Goal: Task Accomplishment & Management: Use online tool/utility

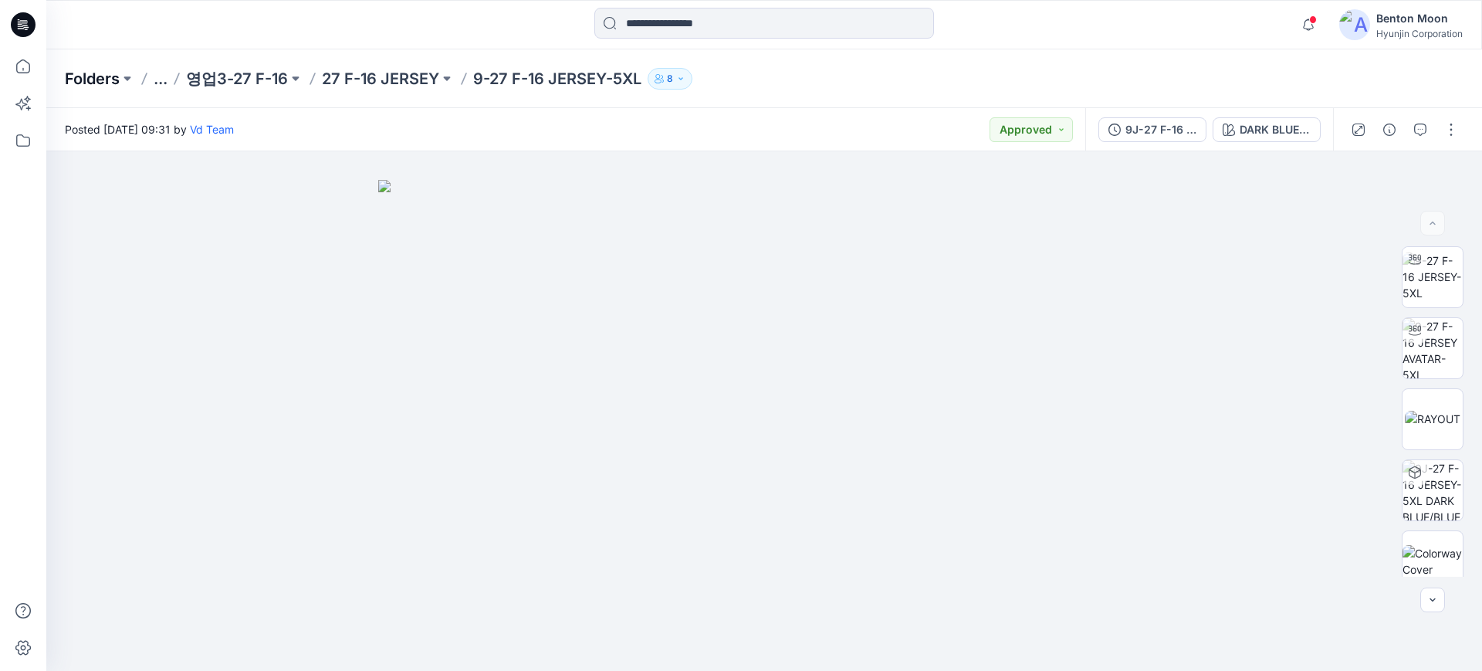
click at [82, 72] on p "Folders" at bounding box center [92, 79] width 55 height 22
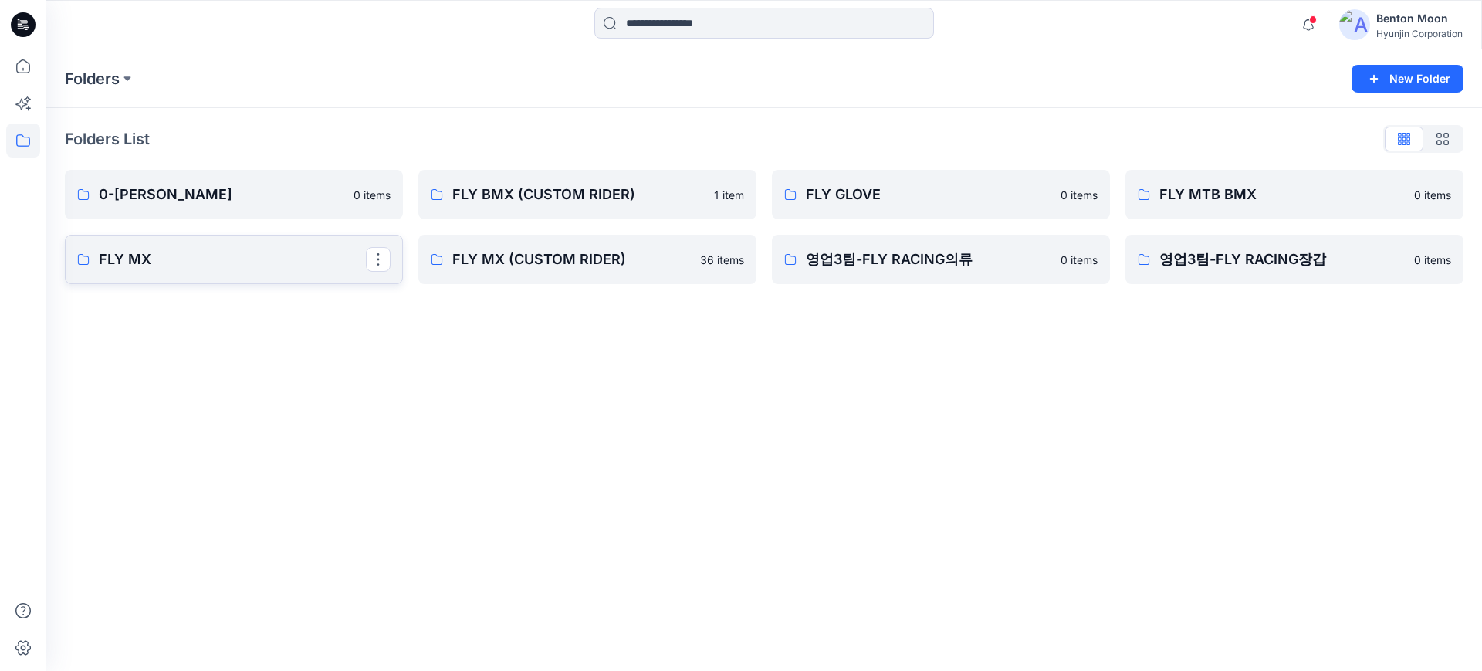
click at [132, 256] on p "FLY MX" at bounding box center [232, 260] width 267 height 22
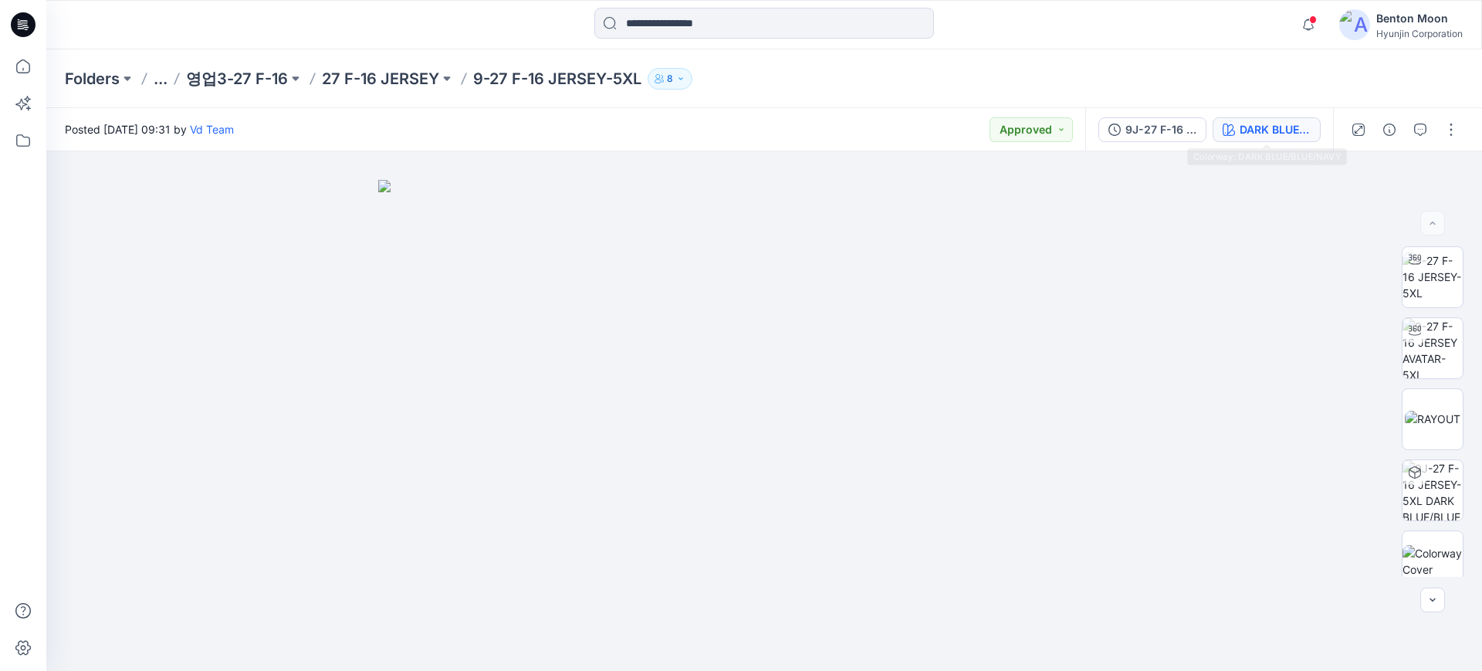
click at [1273, 132] on div "DARK BLUE/BLUE/NAVY" at bounding box center [1275, 129] width 71 height 17
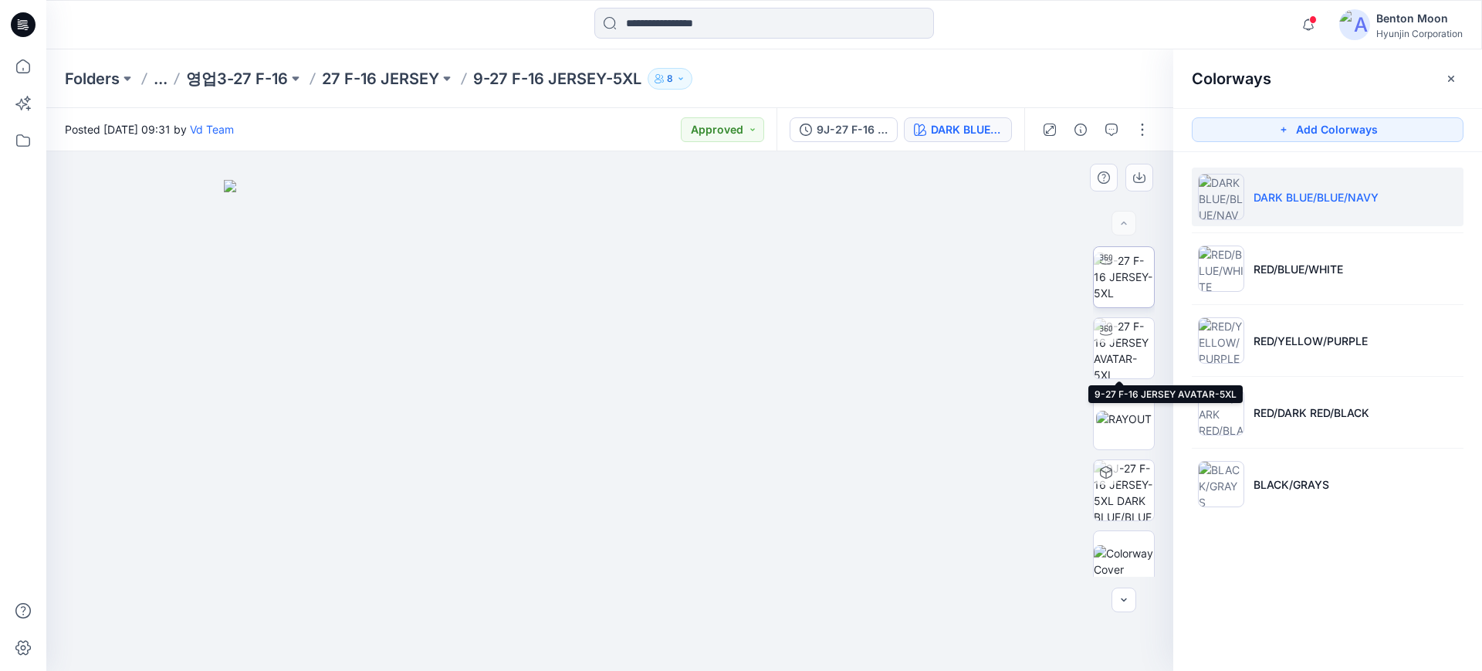
click at [1123, 285] on img at bounding box center [1124, 276] width 60 height 49
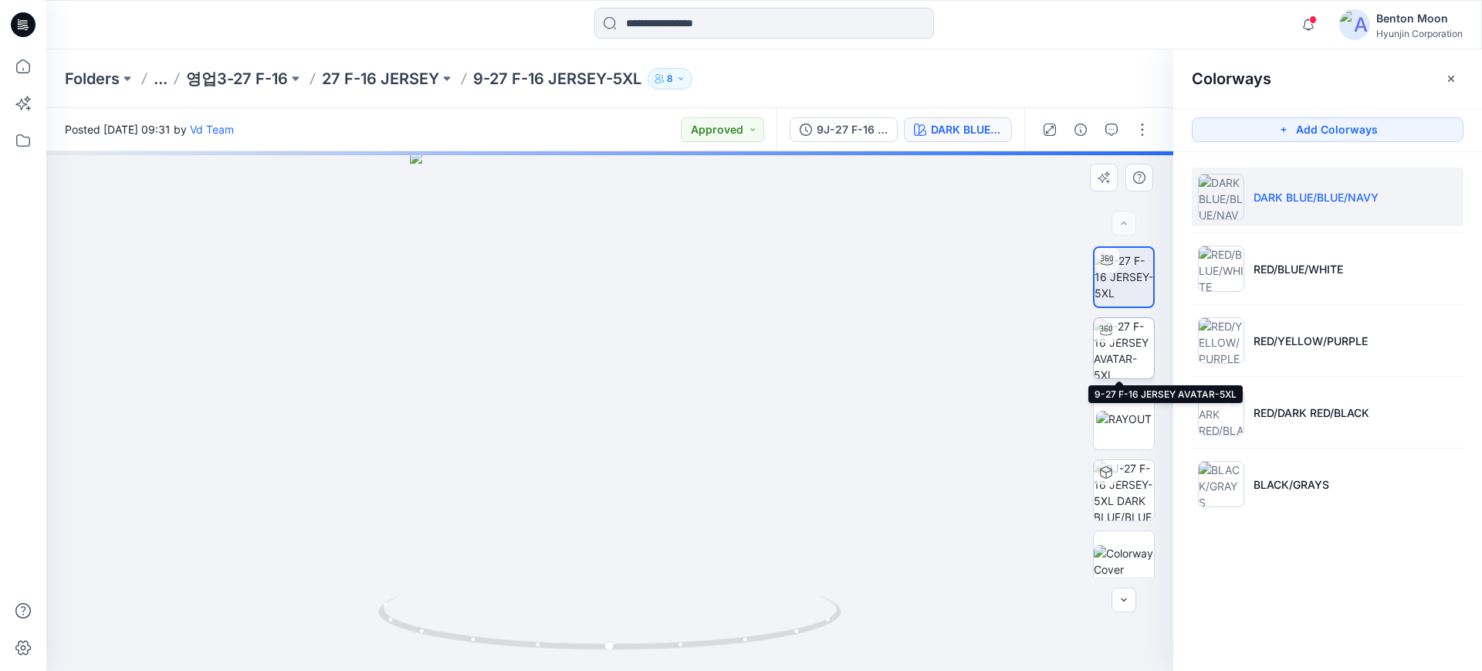
click at [1131, 343] on img at bounding box center [1124, 348] width 60 height 60
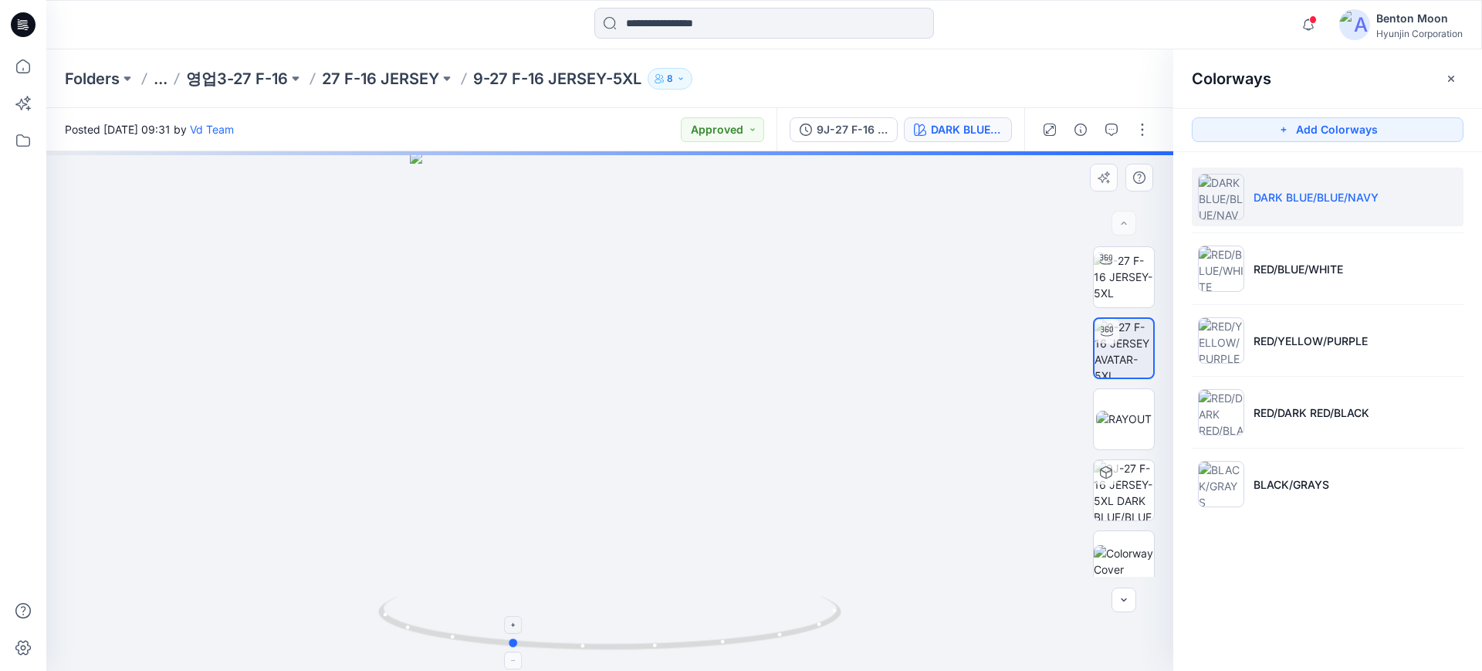
drag, startPoint x: 726, startPoint y: 614, endPoint x: 626, endPoint y: 609, distance: 100.5
click at [626, 609] on icon at bounding box center [611, 625] width 467 height 58
click at [1129, 482] on img at bounding box center [1124, 490] width 60 height 60
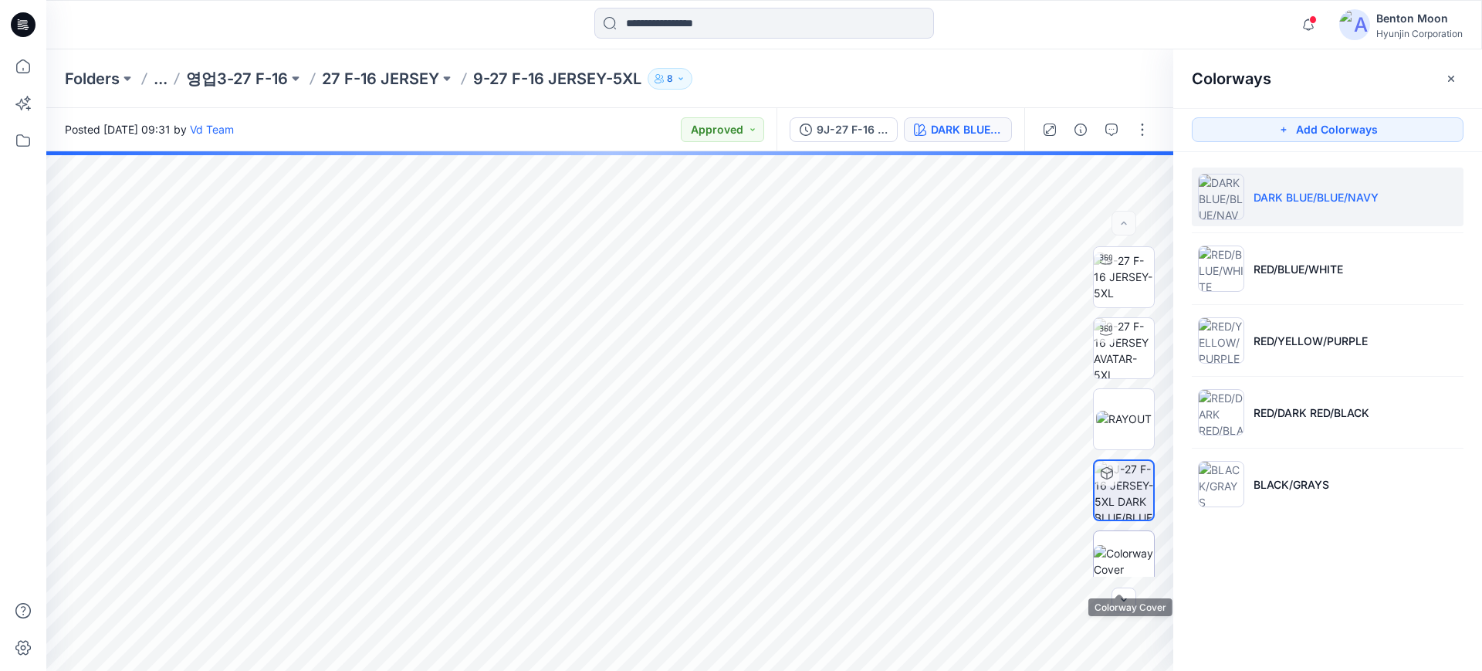
click at [1111, 557] on img at bounding box center [1124, 561] width 60 height 32
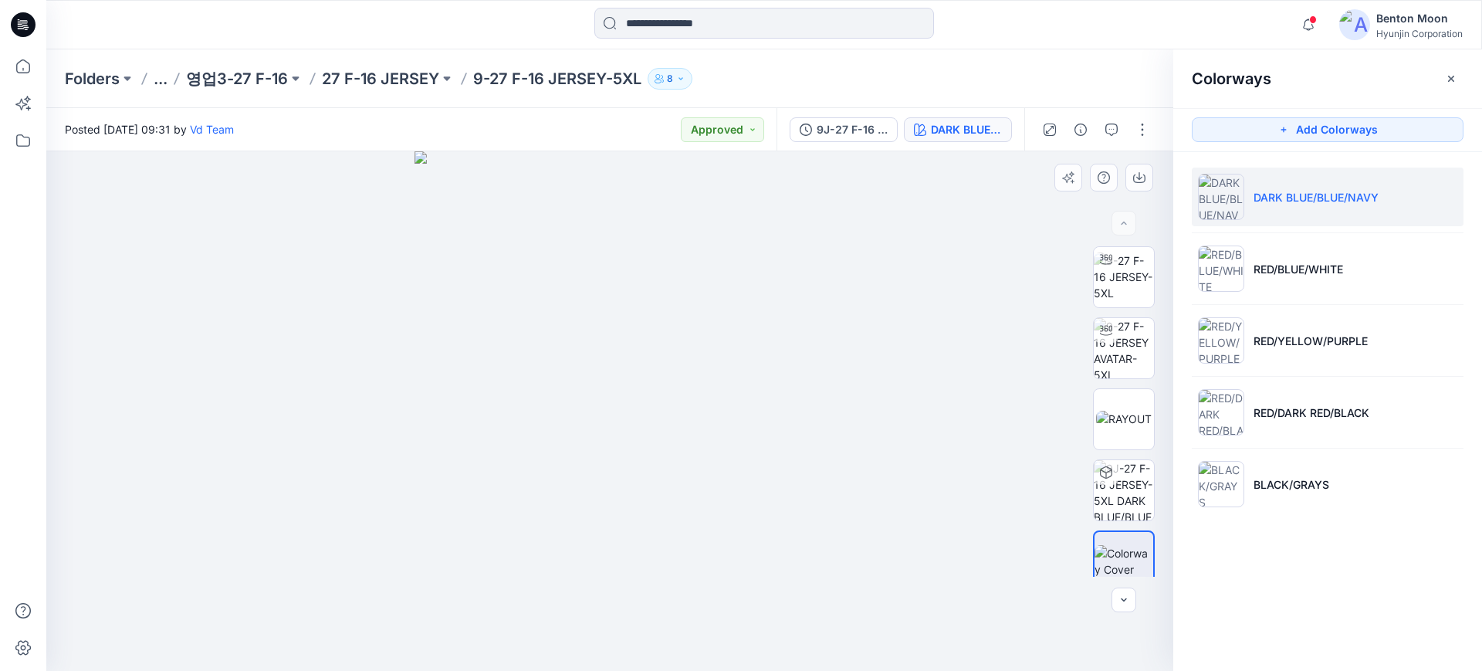
drag, startPoint x: 707, startPoint y: 537, endPoint x: 654, endPoint y: 526, distance: 54.4
click at [654, 526] on img at bounding box center [610, 411] width 390 height 520
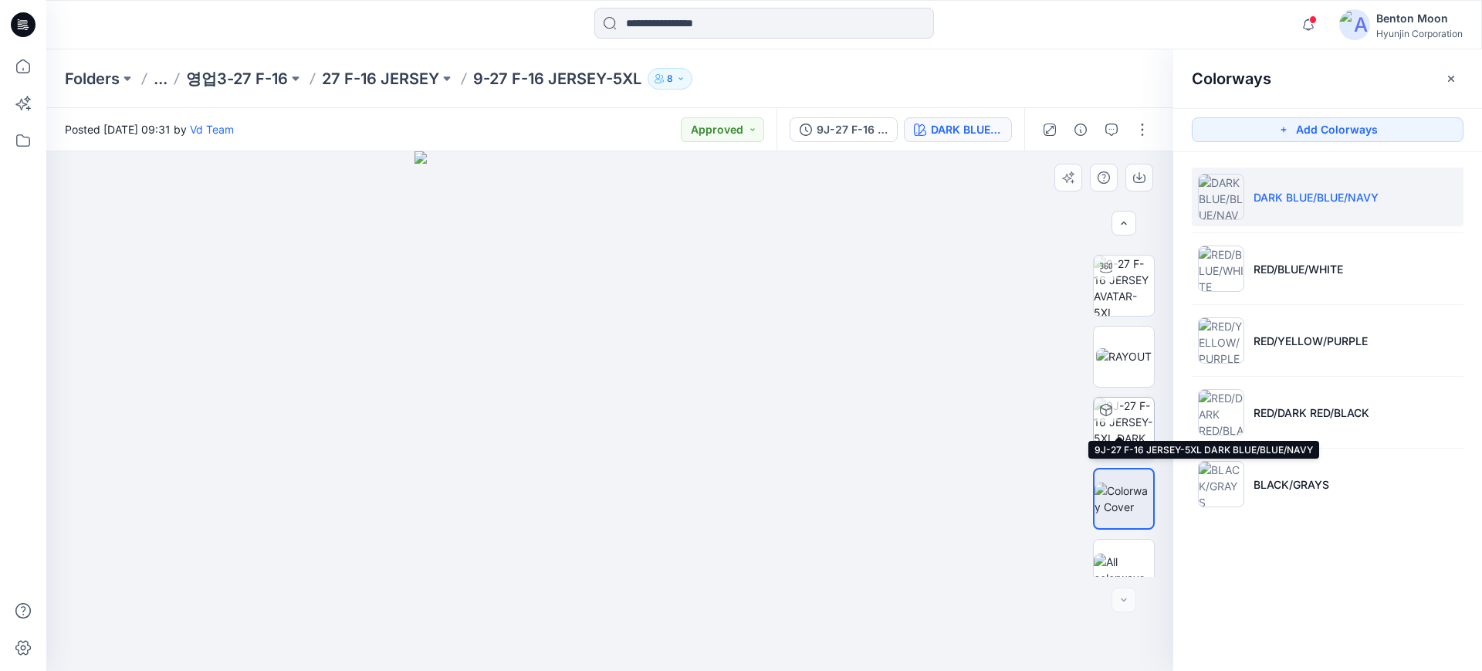
scroll to position [86, 0]
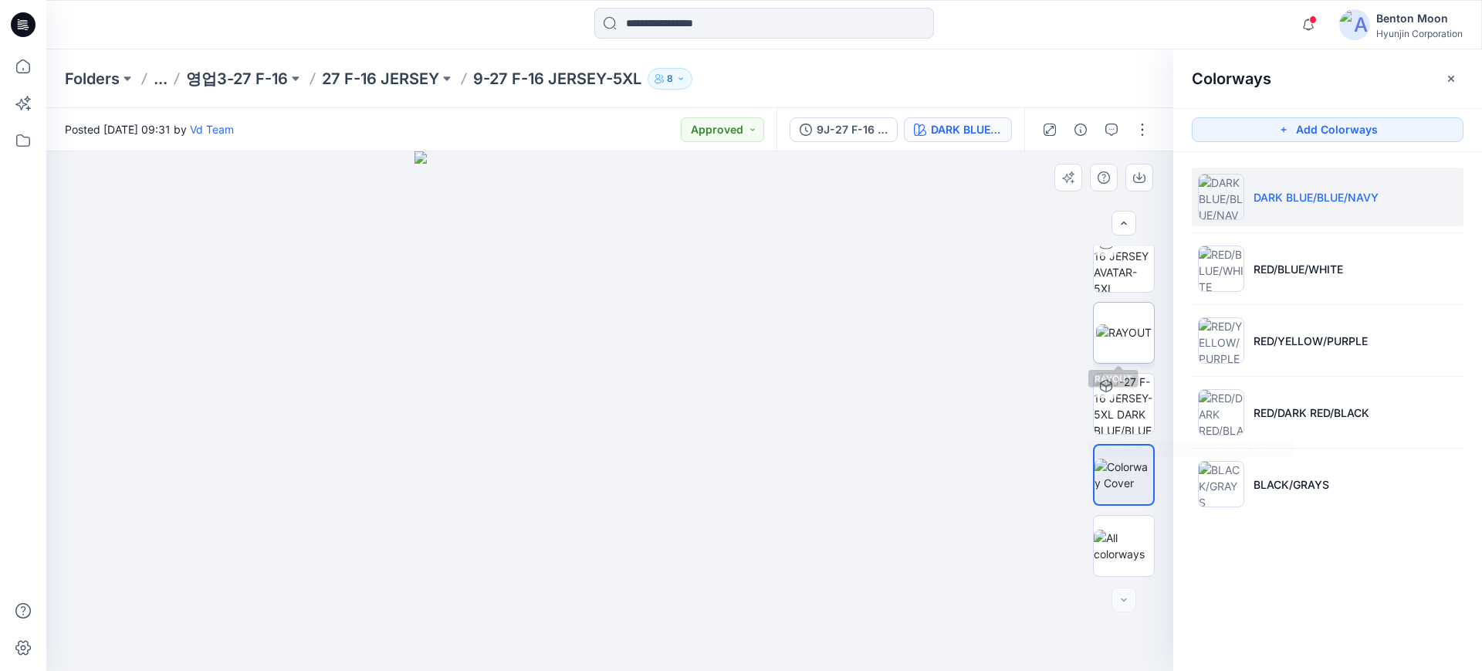
click at [1132, 324] on img at bounding box center [1124, 332] width 56 height 16
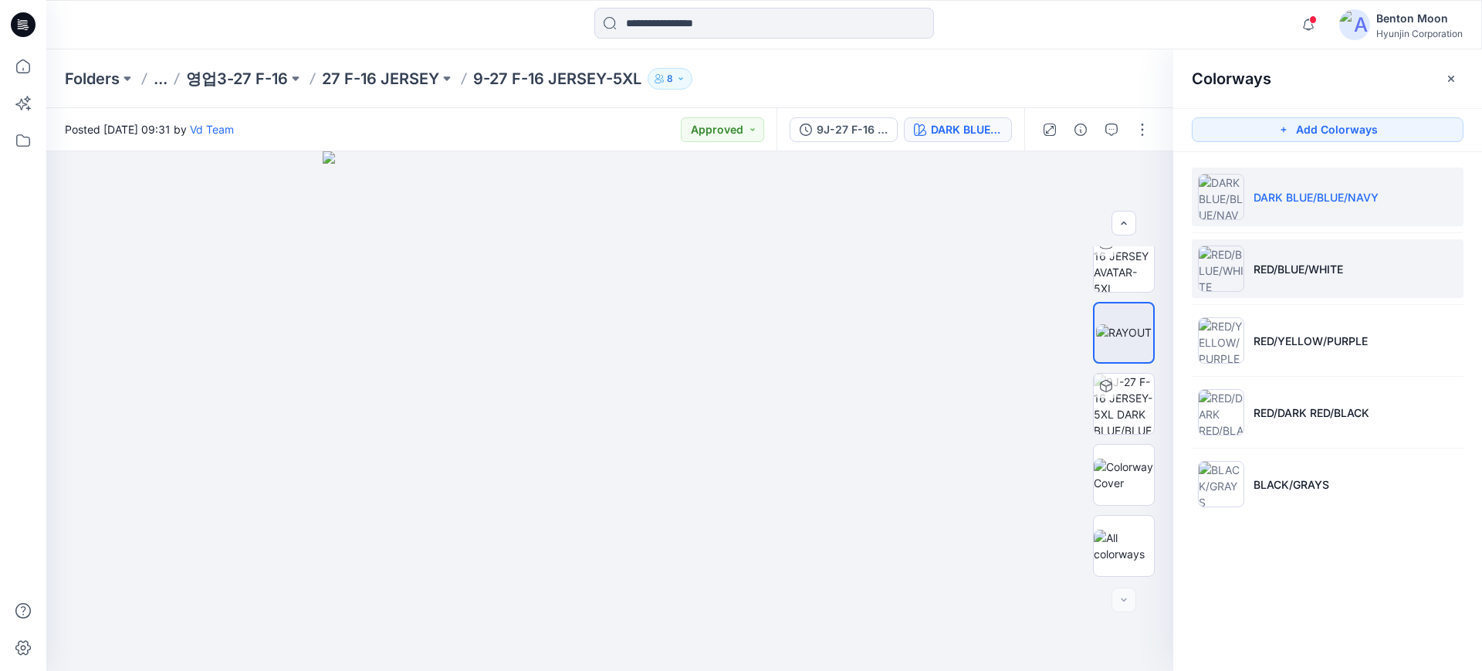
click at [1323, 275] on p "RED/BLUE/WHITE" at bounding box center [1299, 269] width 90 height 16
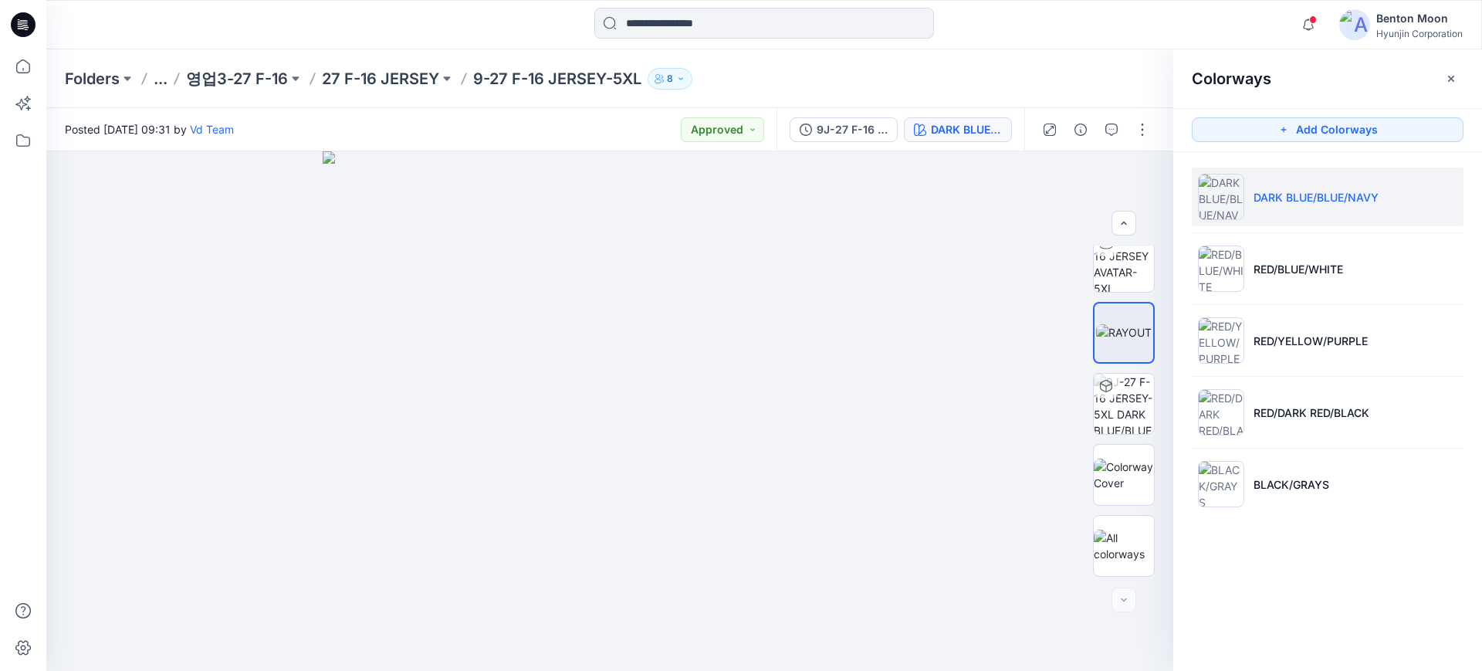
scroll to position [15, 0]
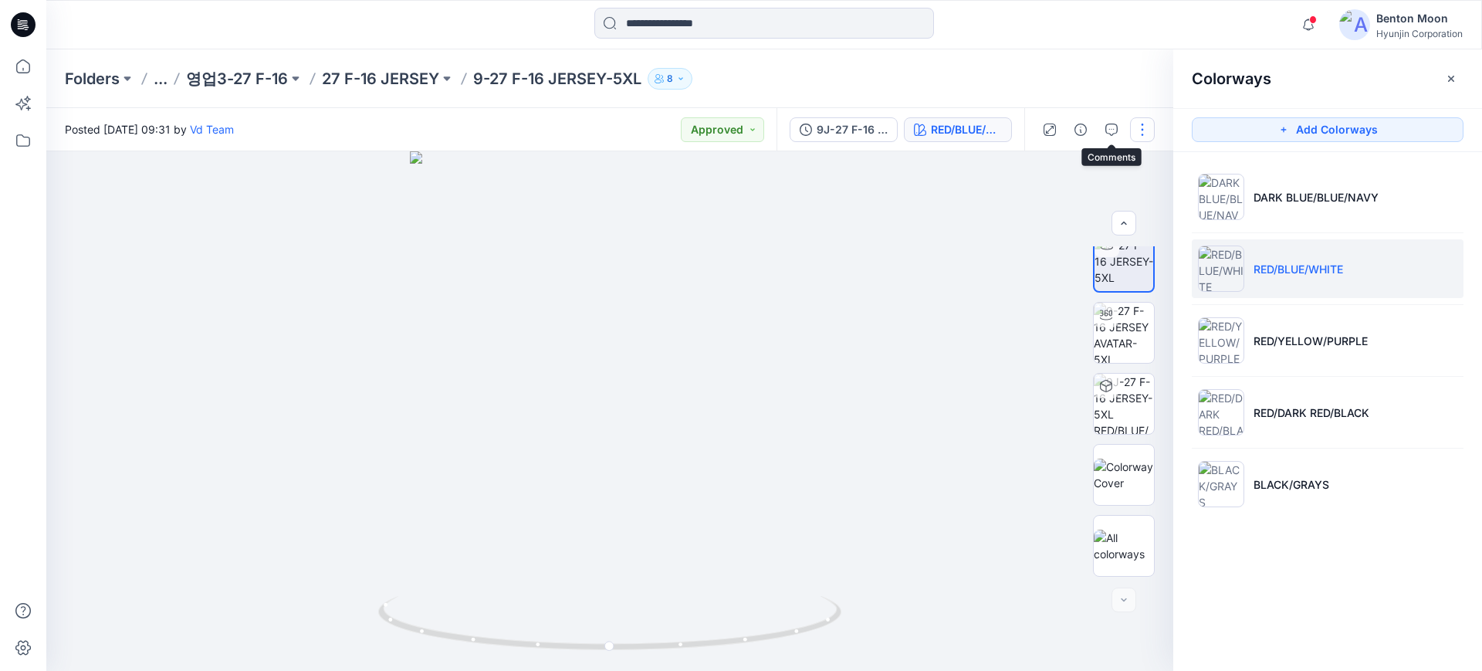
click at [1132, 138] on button "button" at bounding box center [1142, 129] width 25 height 25
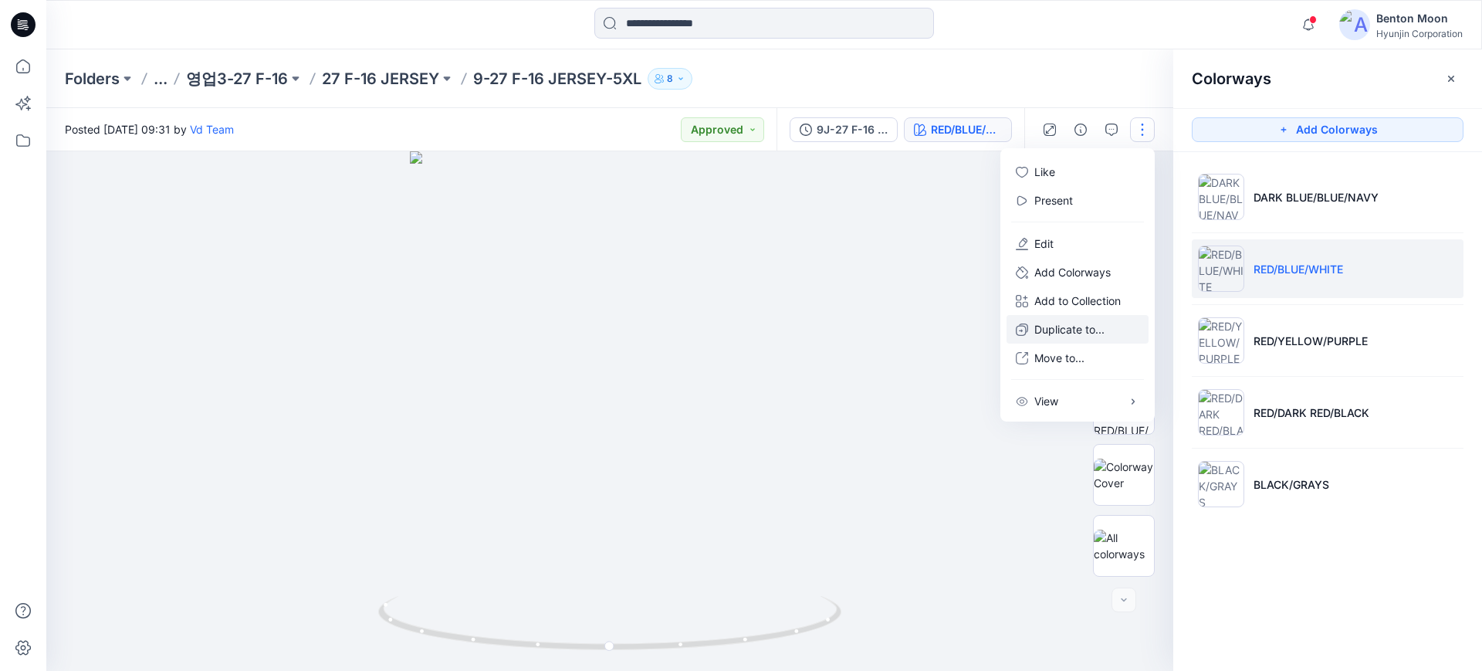
click at [1081, 337] on p "Duplicate to..." at bounding box center [1069, 329] width 70 height 16
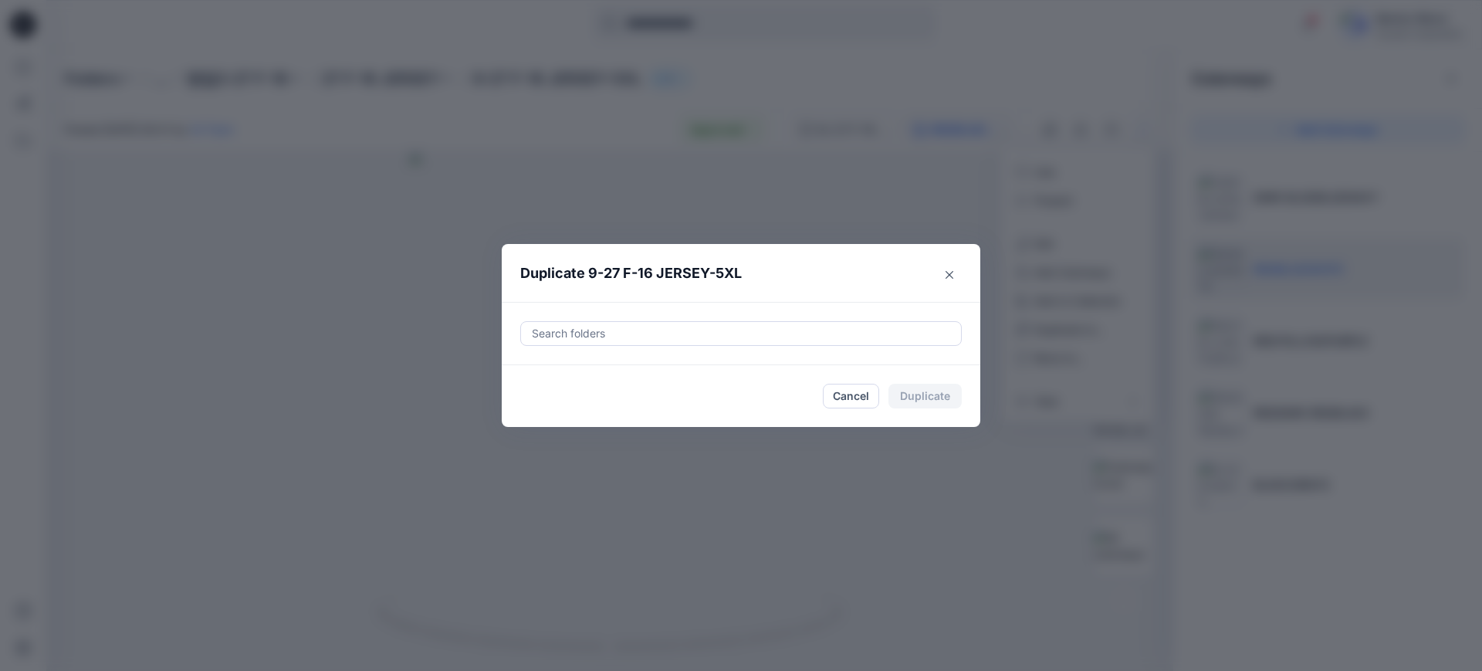
click at [787, 332] on div at bounding box center [741, 333] width 422 height 19
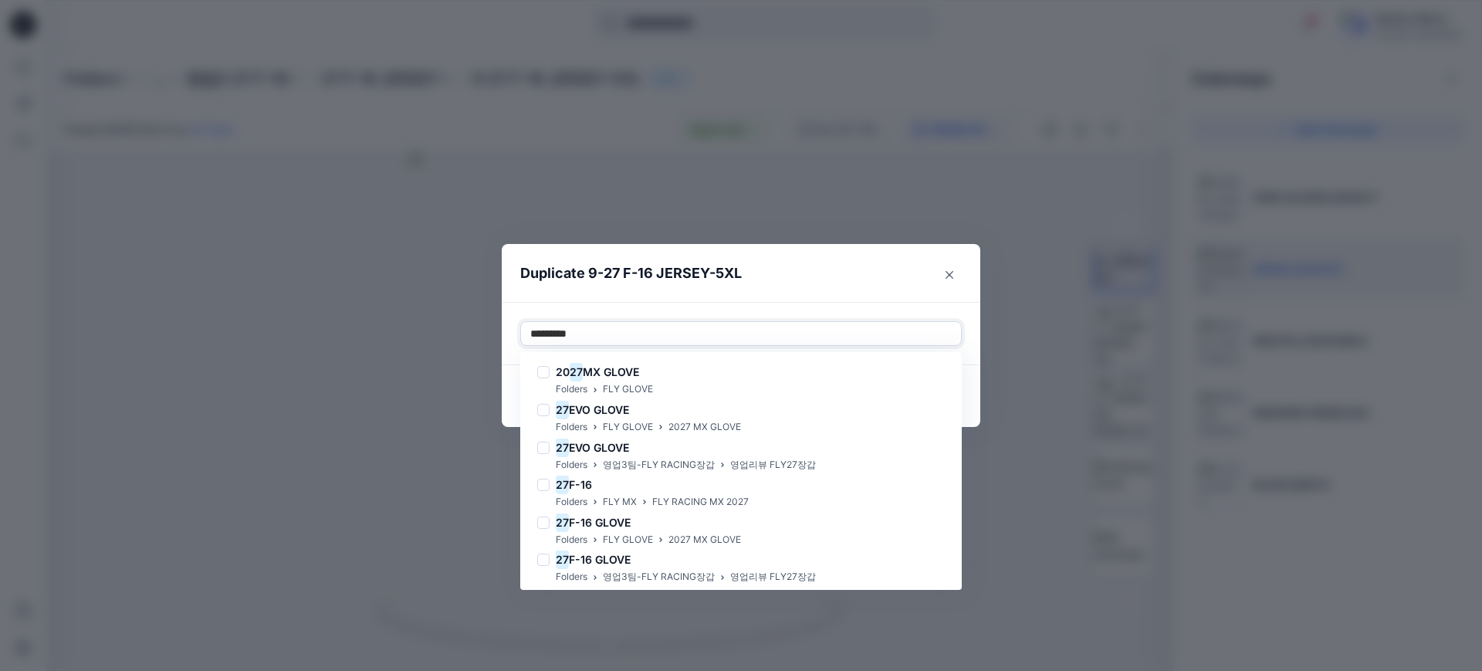
type input "*********"
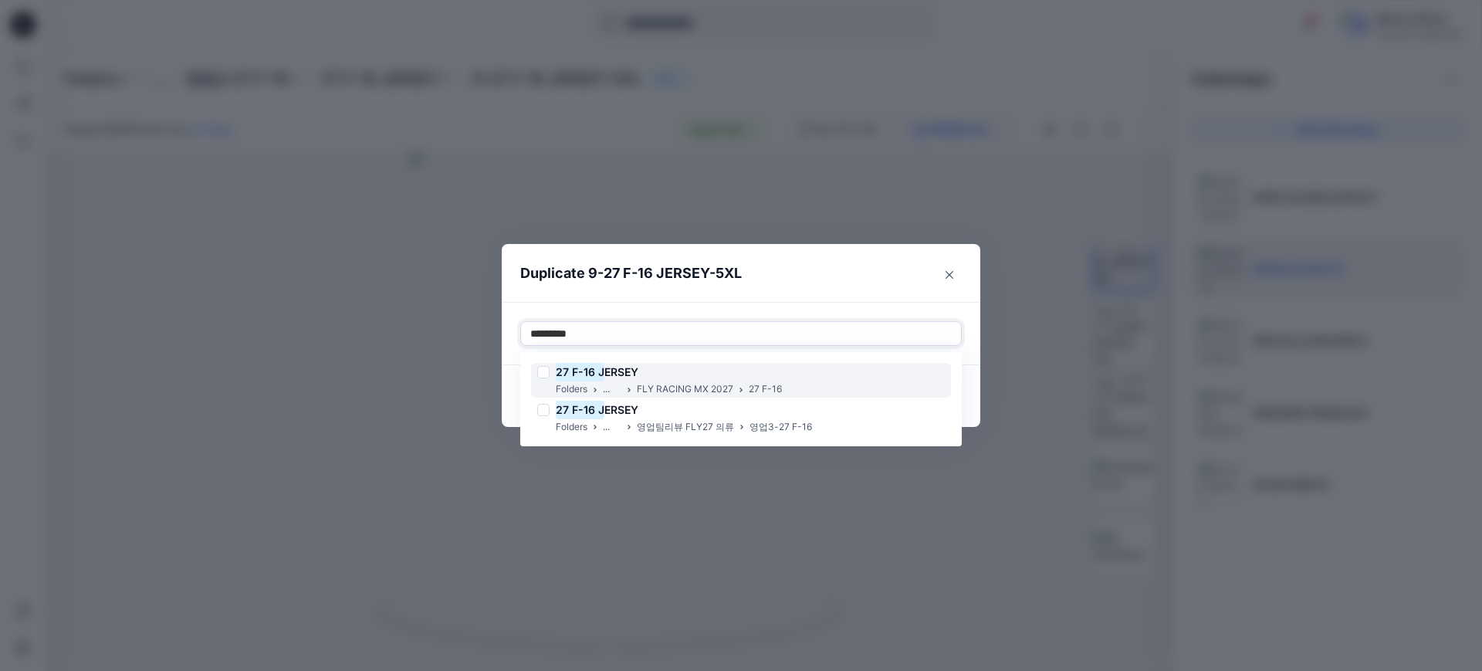
click at [786, 375] on div "27 F-16 [PERSON_NAME] ... FLY RACING MX 2027 27 F-16" at bounding box center [741, 380] width 420 height 35
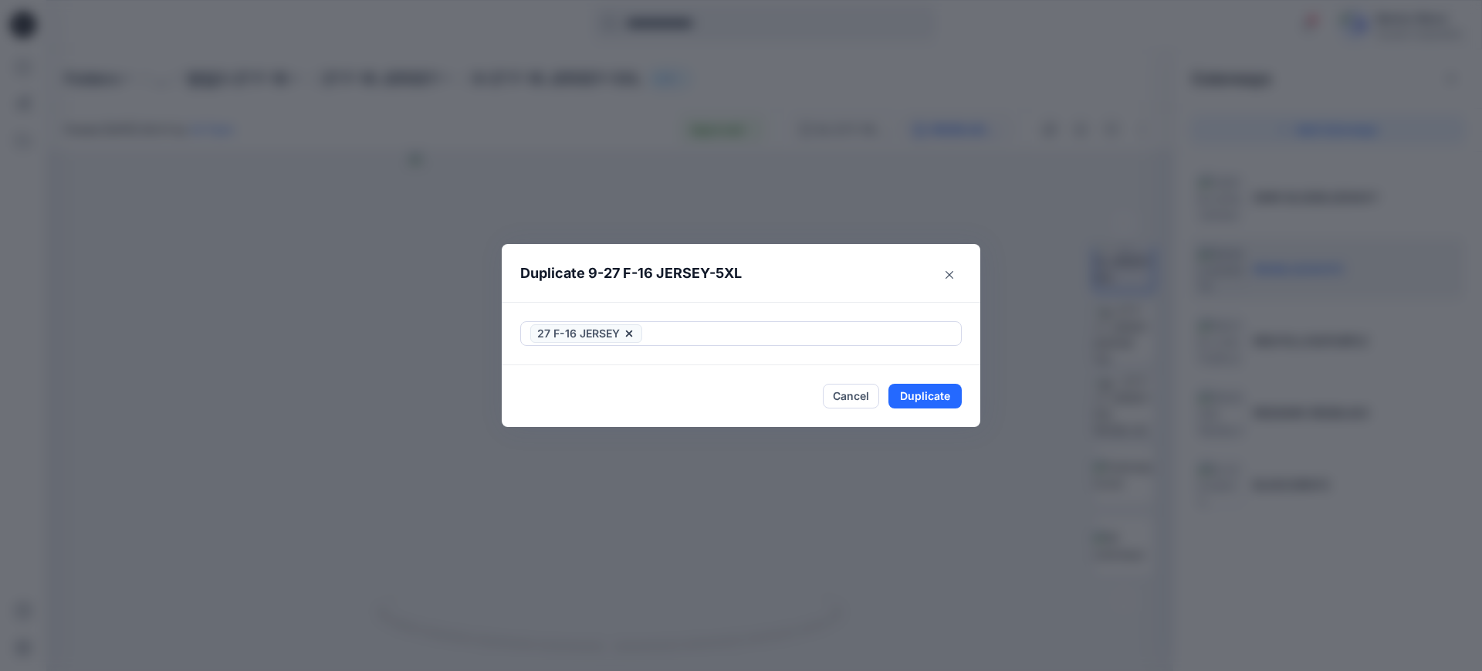
click at [831, 280] on header "Duplicate 9-27 F-16 JERSEY-5XL" at bounding box center [726, 273] width 448 height 59
click at [932, 404] on button "Duplicate" at bounding box center [925, 396] width 73 height 25
click at [948, 398] on button "Close" at bounding box center [937, 396] width 50 height 25
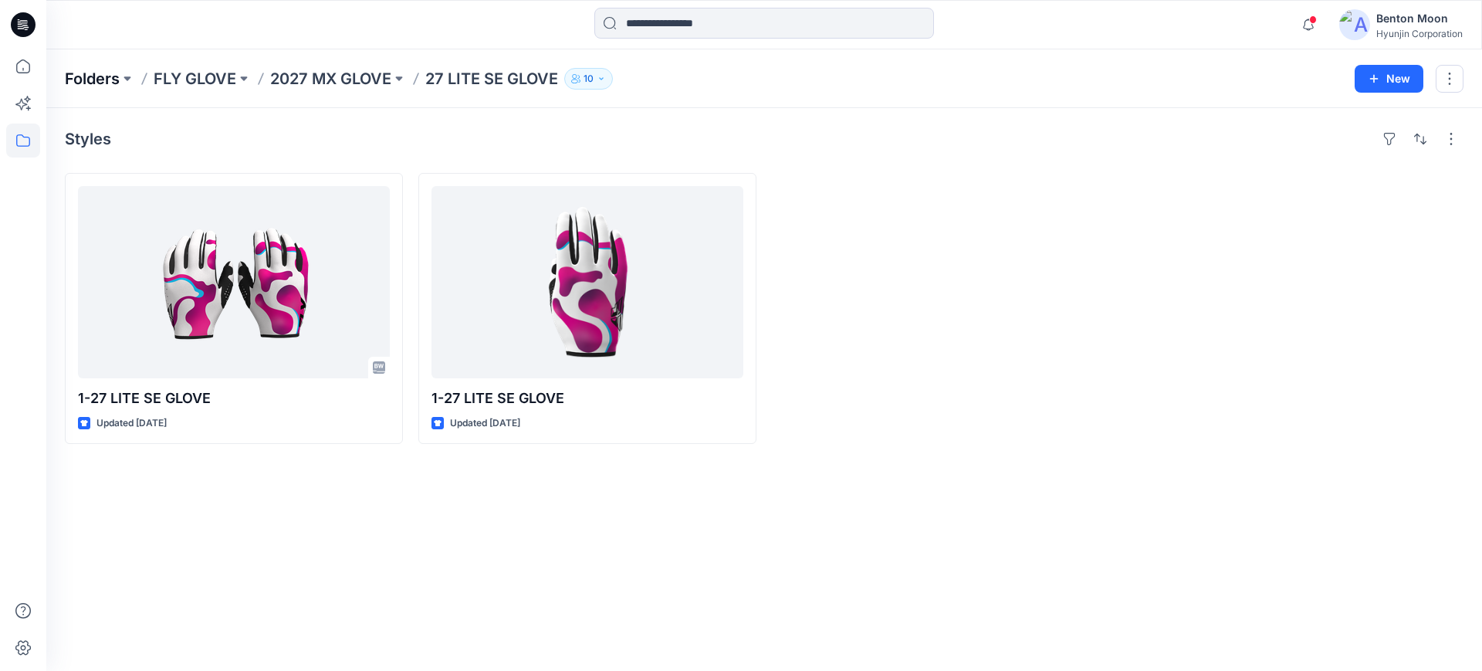
click at [94, 80] on p "Folders" at bounding box center [92, 79] width 55 height 22
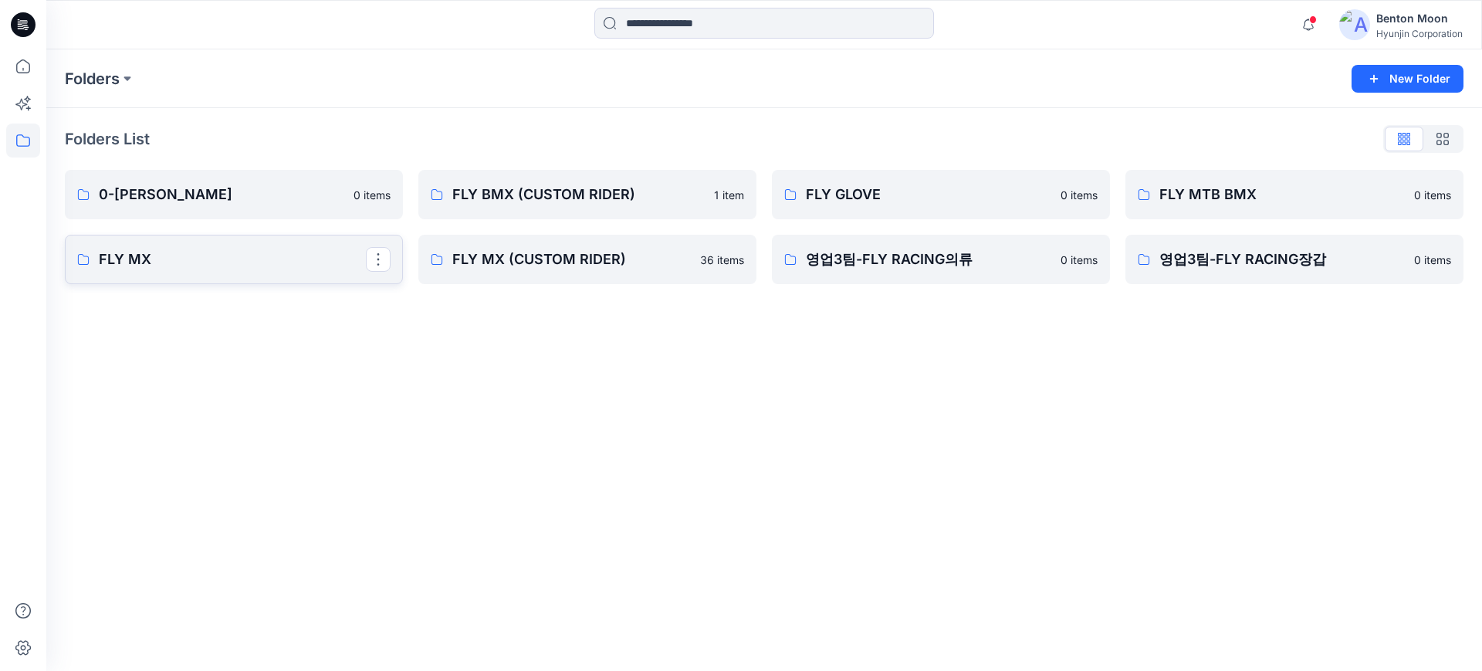
click at [208, 262] on p "FLY MX" at bounding box center [232, 260] width 267 height 22
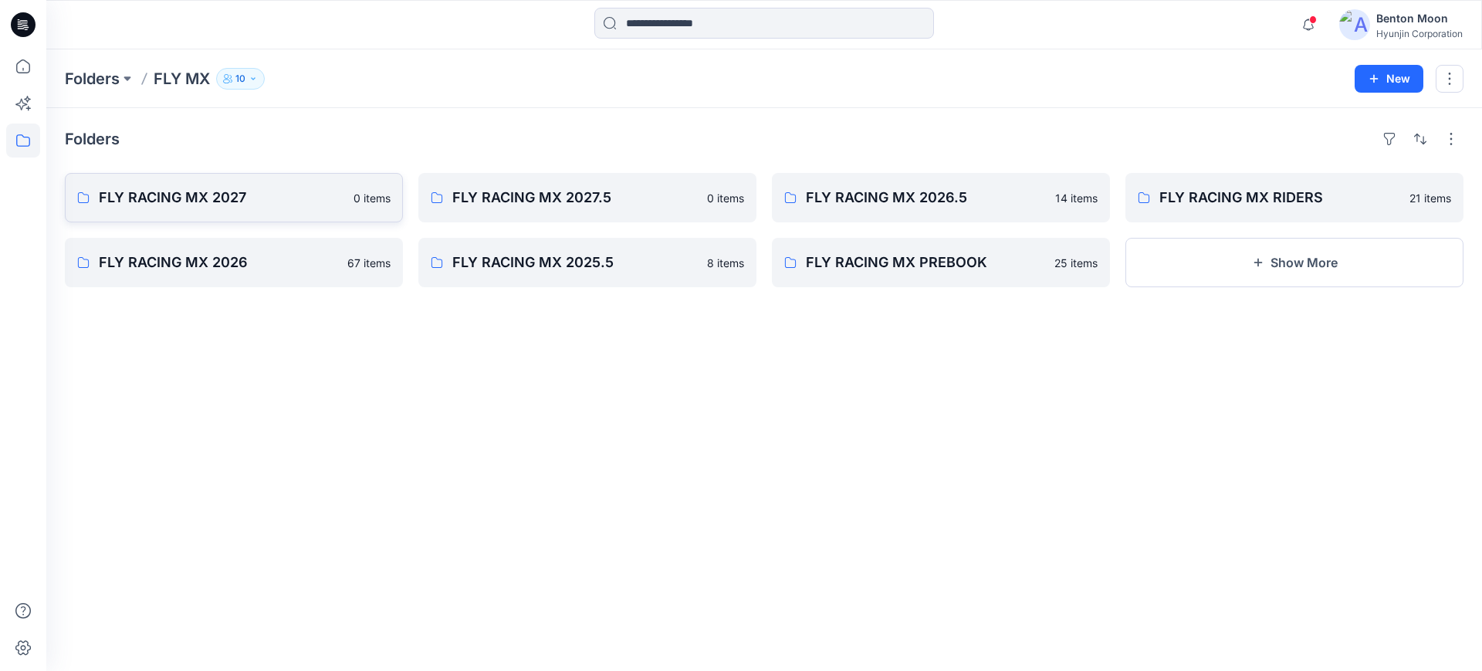
click at [256, 205] on p "FLY RACING MX 2027" at bounding box center [221, 198] width 245 height 22
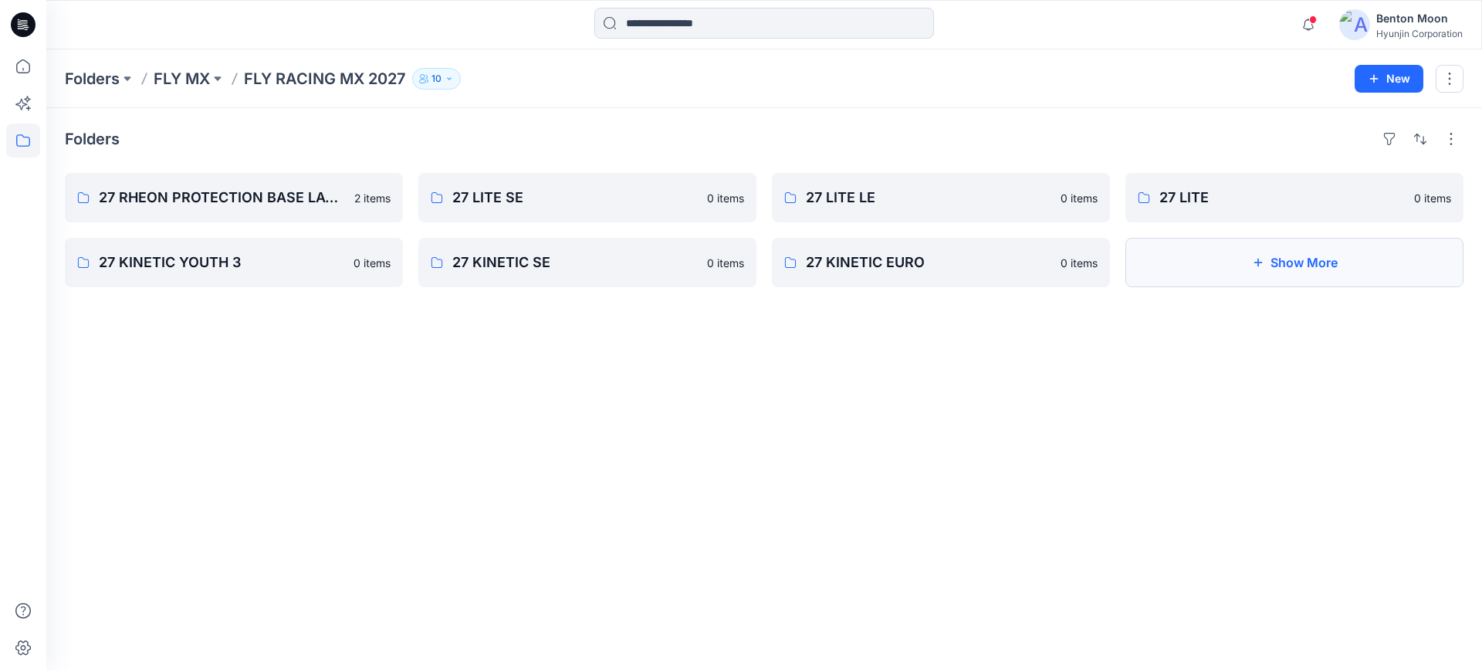
click at [1189, 266] on button "Show More" at bounding box center [1295, 262] width 338 height 49
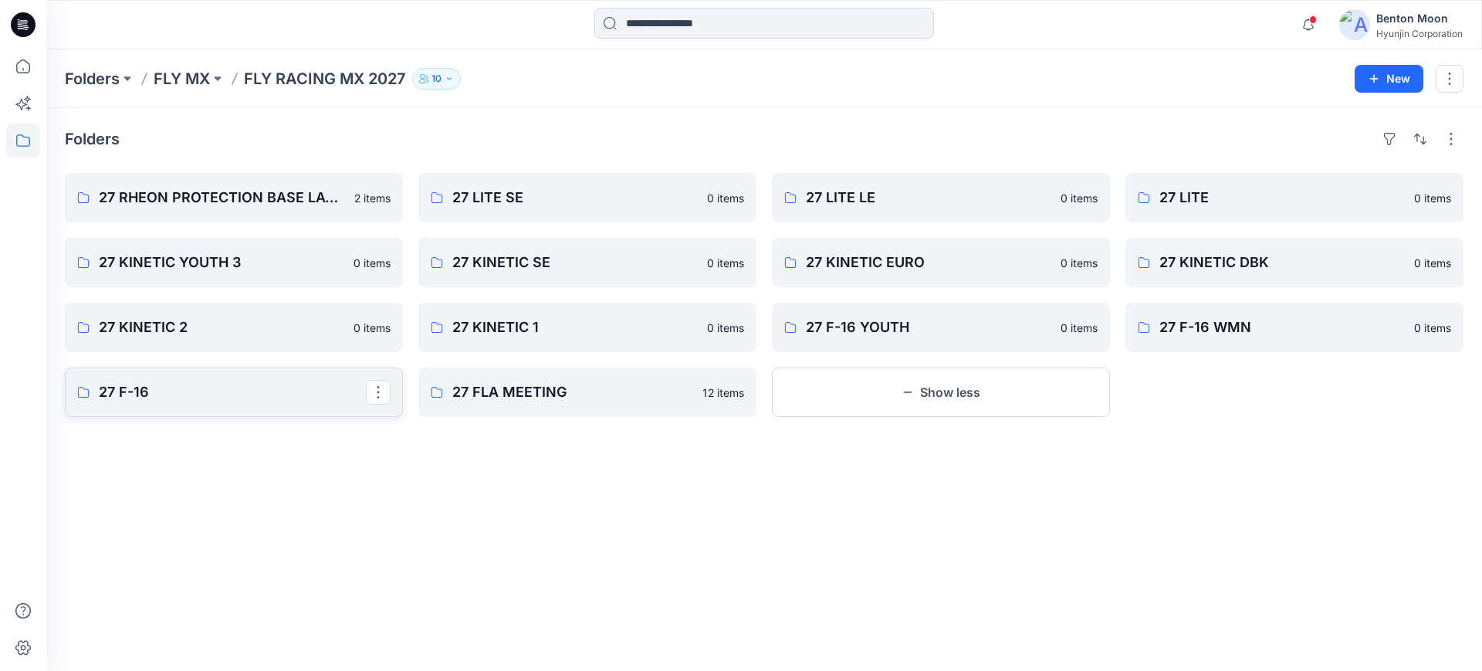
click at [250, 391] on p "27 F-16" at bounding box center [232, 392] width 267 height 22
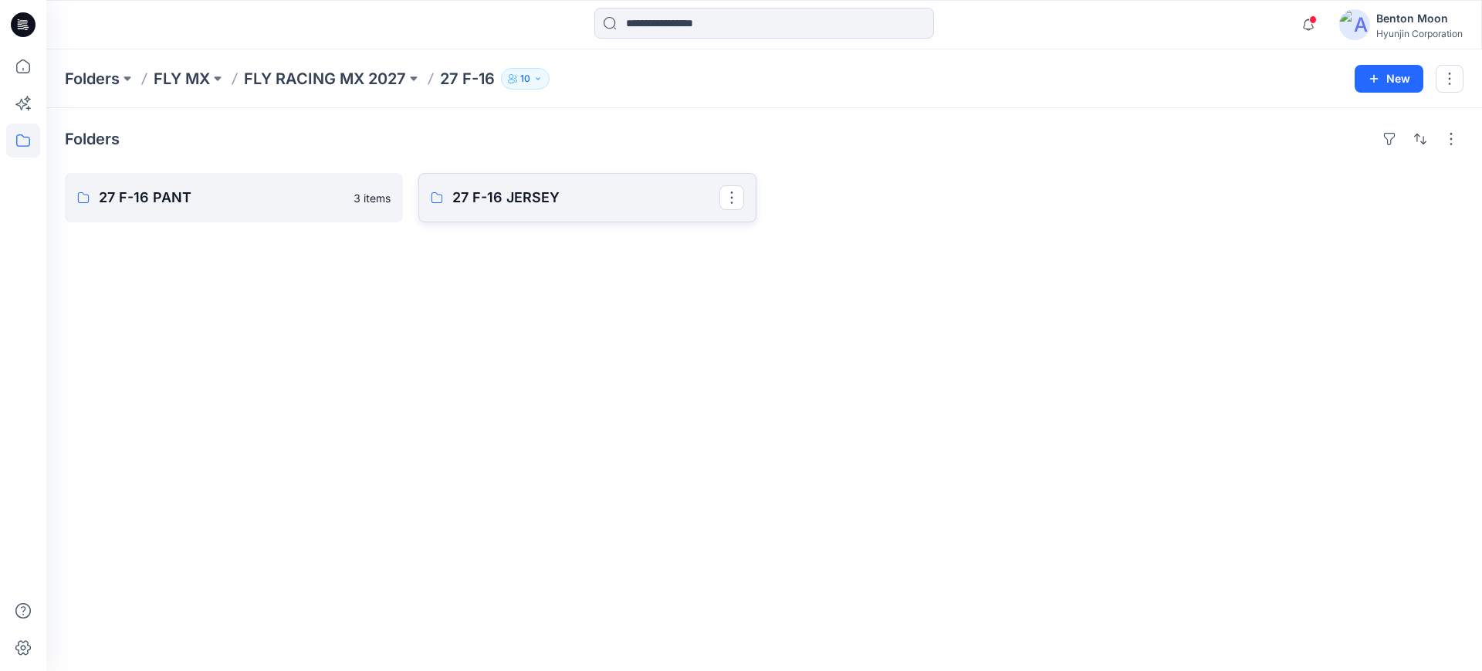
click at [470, 198] on p "27 F-16 JERSEY" at bounding box center [585, 198] width 267 height 22
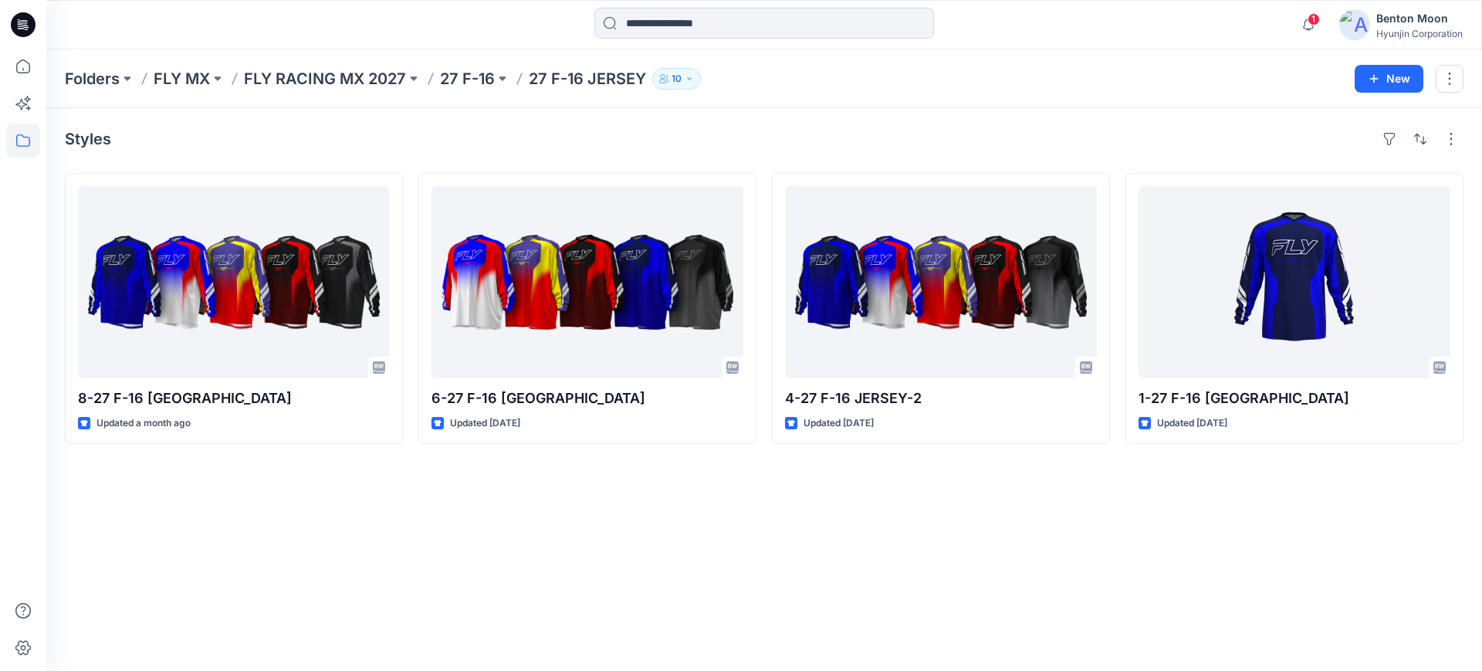
click at [543, 592] on div "Styles 8-27 F-16 JERSEY Updated a month ago 6-27 F-16 JERSEY Updated 2 months a…" at bounding box center [764, 389] width 1436 height 563
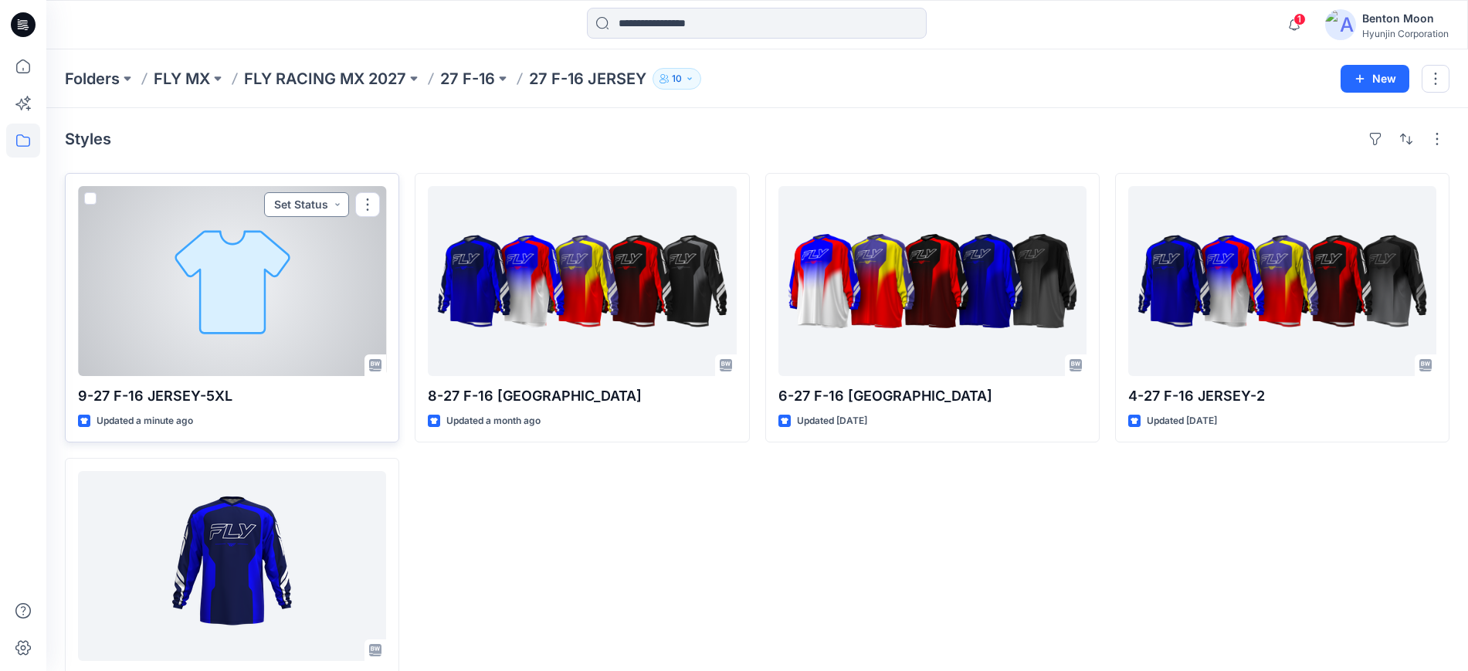
click at [313, 201] on button "Set Status" at bounding box center [306, 204] width 85 height 25
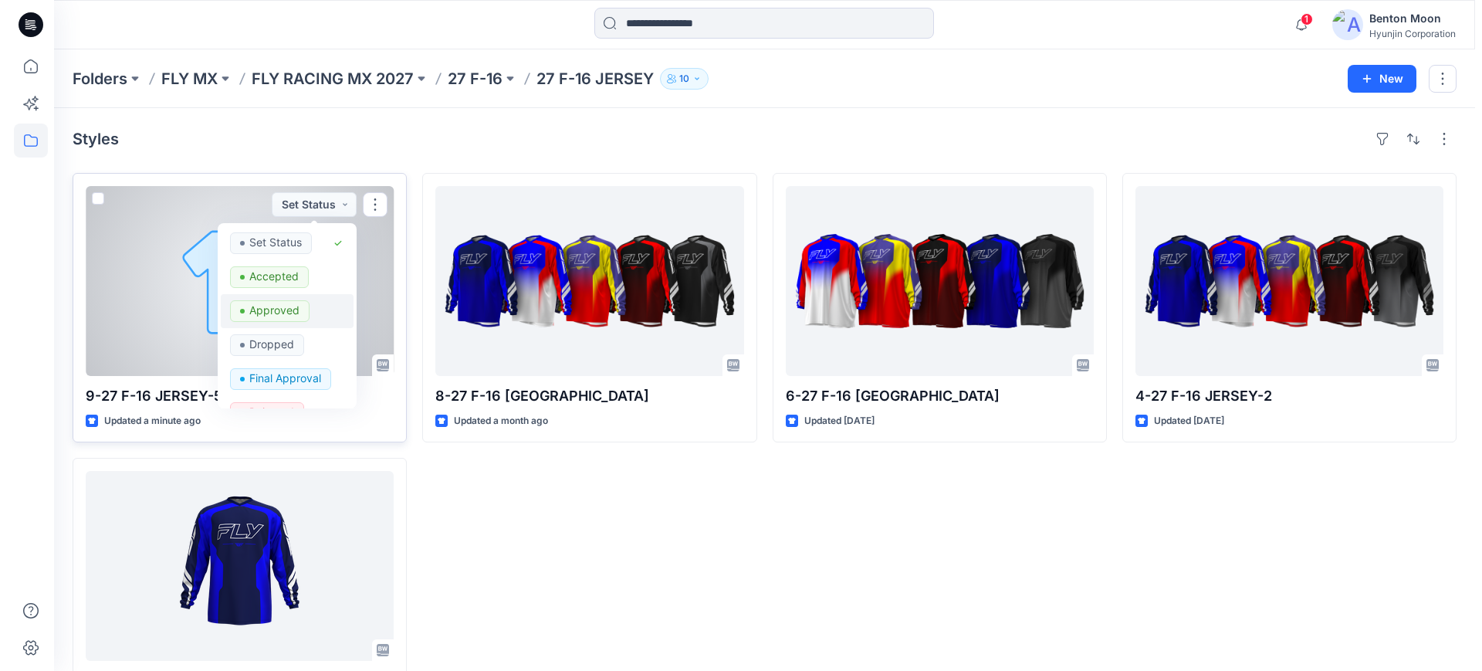
scroll to position [195, 0]
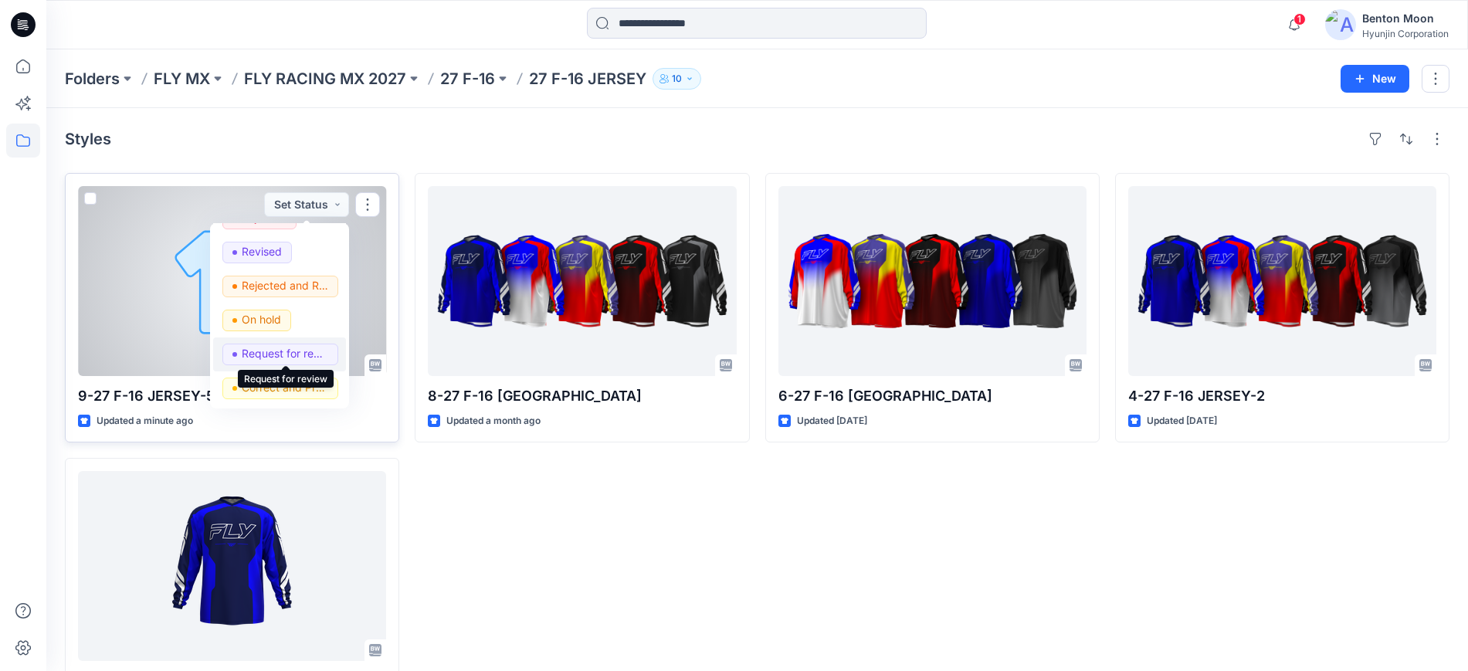
click at [289, 353] on p "Request for review" at bounding box center [285, 354] width 86 height 20
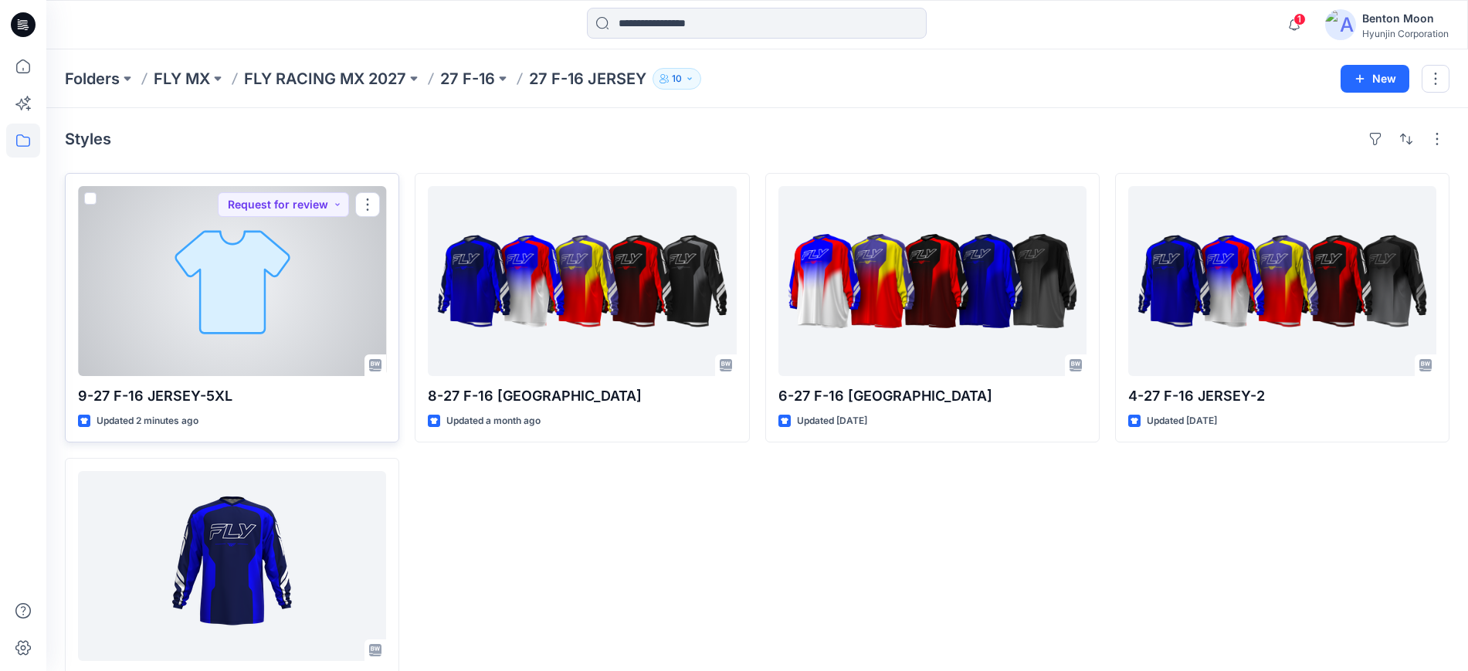
click at [283, 300] on div at bounding box center [232, 281] width 308 height 190
